Goal: Task Accomplishment & Management: Use online tool/utility

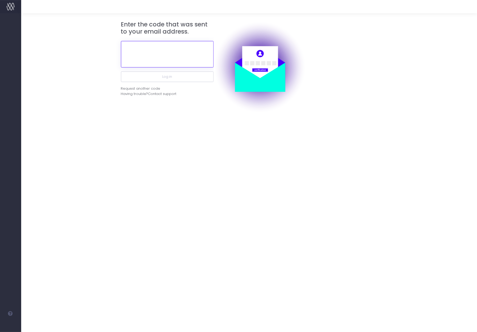
click at [169, 56] on input "text" at bounding box center [167, 54] width 93 height 26
paste input "864464"
type input "864464"
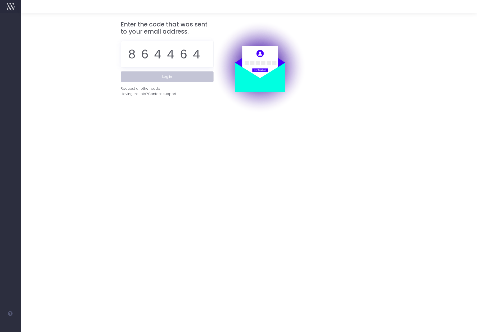
click at [161, 77] on button "Log in" at bounding box center [167, 77] width 93 height 11
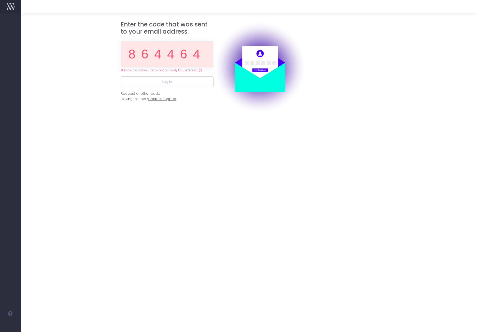
click at [151, 97] on span "Contact support" at bounding box center [162, 98] width 28 height 5
click at [148, 94] on div "Request another code" at bounding box center [140, 93] width 39 height 5
click at [173, 55] on input "864464" at bounding box center [167, 54] width 93 height 26
paste input "747274"
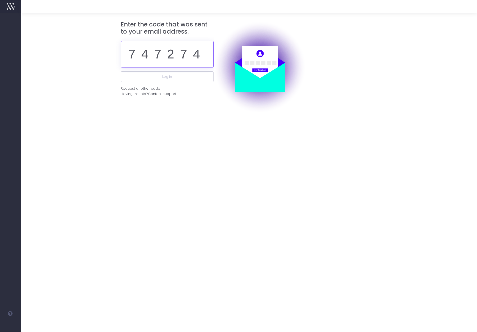
type input "747274"
click at [121, 72] on button "Log in" at bounding box center [167, 77] width 93 height 11
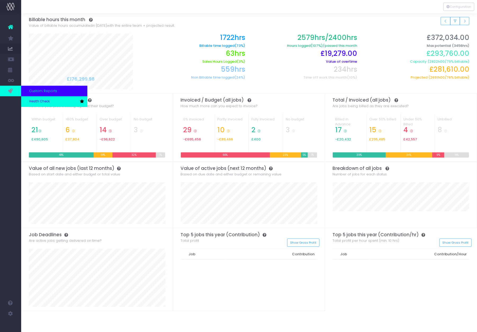
click at [43, 104] on span "Health Check" at bounding box center [39, 101] width 21 height 5
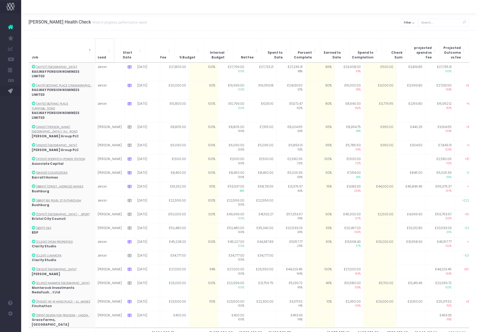
click at [108, 50] on span "Lead: Activate to sort: Activate to sort" at bounding box center [109, 51] width 3 height 24
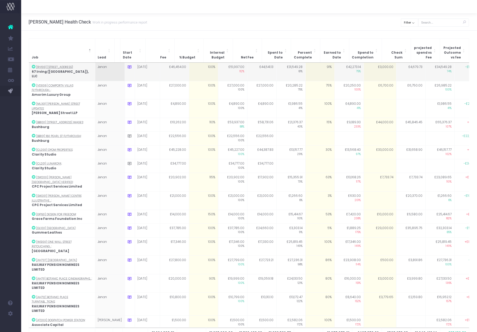
click at [374, 68] on td "£3,000.00" at bounding box center [380, 72] width 33 height 18
type input "3000"
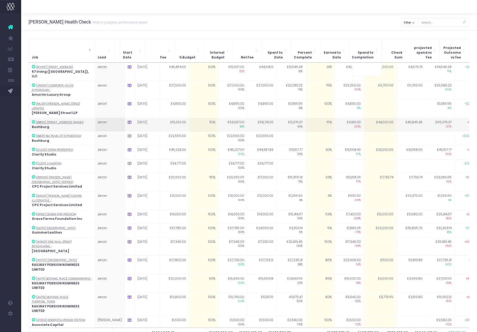
click at [376, 118] on td "£44,000.00" at bounding box center [380, 125] width 33 height 14
type input "44000"
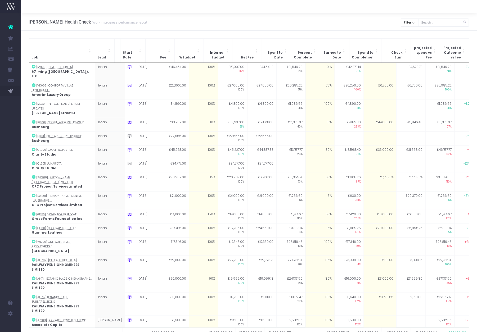
click at [317, 65] on td "91%" at bounding box center [320, 72] width 29 height 18
type input "91"
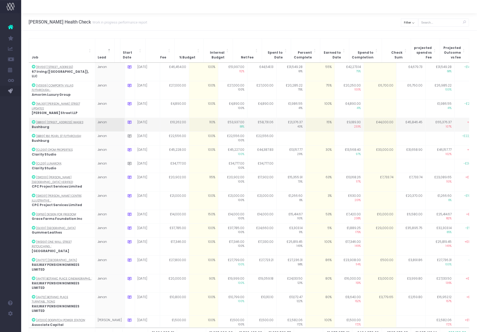
click at [315, 118] on td "15%" at bounding box center [320, 125] width 29 height 14
type input "15"
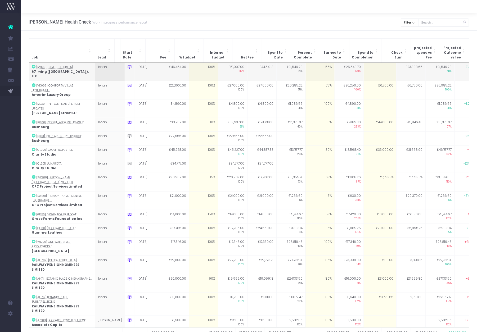
click at [372, 64] on td at bounding box center [380, 72] width 33 height 18
type input "25500"
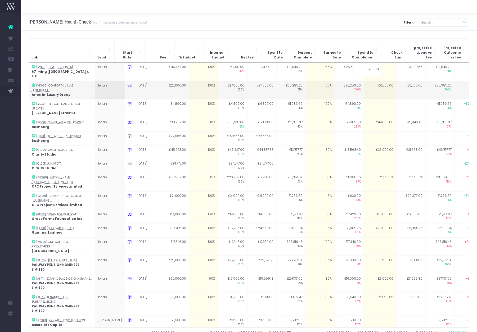
click at [397, 88] on td "£6,750.00" at bounding box center [411, 90] width 29 height 19
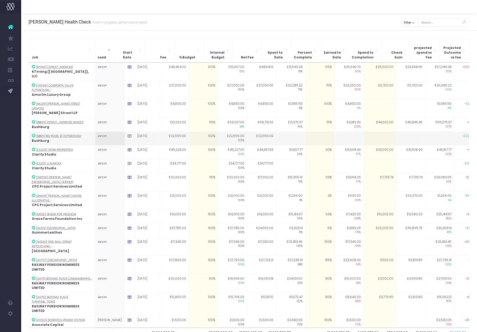
click at [308, 132] on td at bounding box center [320, 139] width 29 height 14
click at [364, 132] on td at bounding box center [380, 139] width 33 height 14
type input "0"
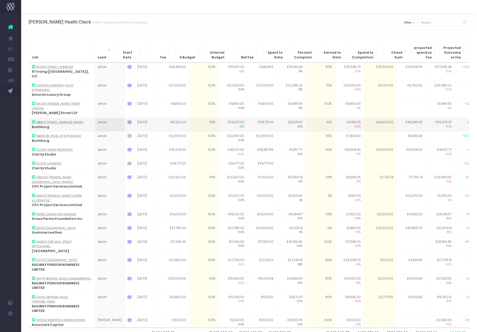
click at [364, 118] on td "£44,000.00" at bounding box center [380, 125] width 33 height 14
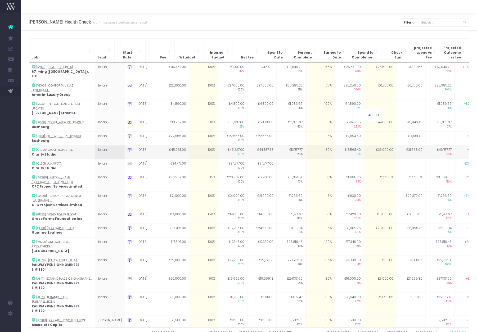
click at [367, 146] on td "£33,000.00" at bounding box center [380, 153] width 33 height 14
type input "33000"
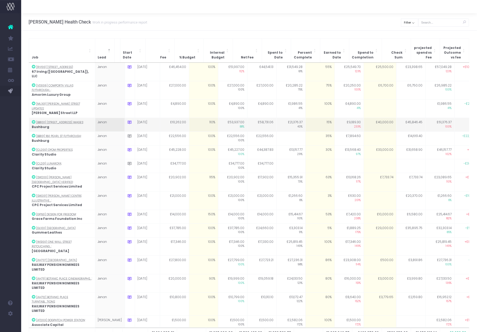
click at [370, 118] on td "£40,000.00" at bounding box center [380, 125] width 33 height 14
type input "35000"
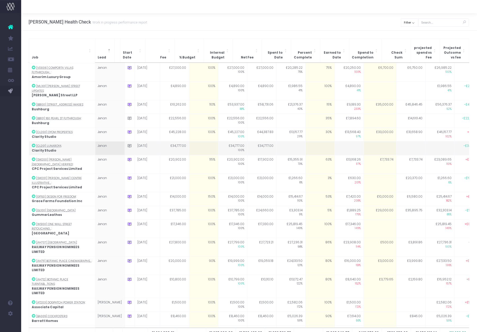
scroll to position [8, 0]
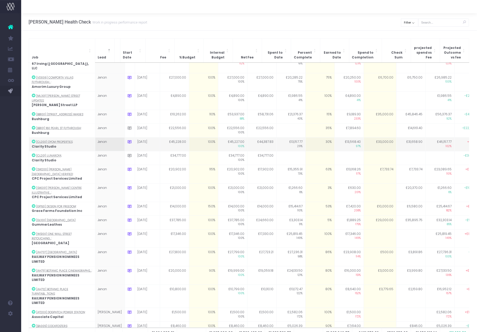
click at [315, 138] on td "30%" at bounding box center [320, 145] width 29 height 14
type input "35"
click at [374, 138] on td "£33,000.00" at bounding box center [380, 145] width 33 height 14
type input "30000"
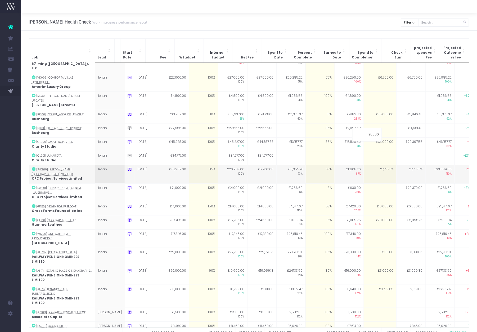
click at [409, 165] on td "£7,733.74" at bounding box center [411, 174] width 29 height 19
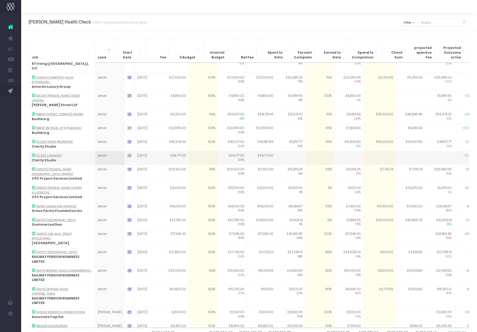
click at [199, 152] on td at bounding box center [203, 159] width 29 height 14
type input "100"
click at [306, 152] on td at bounding box center [320, 159] width 29 height 14
type input "0"
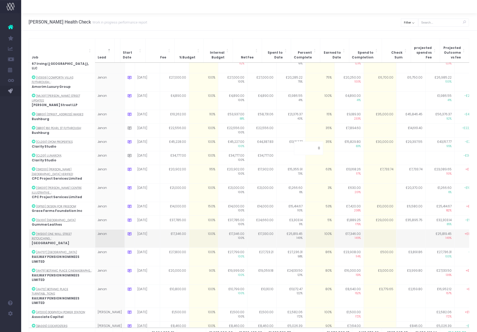
click at [277, 230] on td "£25,819.45 149%" at bounding box center [291, 239] width 29 height 19
